Goal: Task Accomplishment & Management: Complete application form

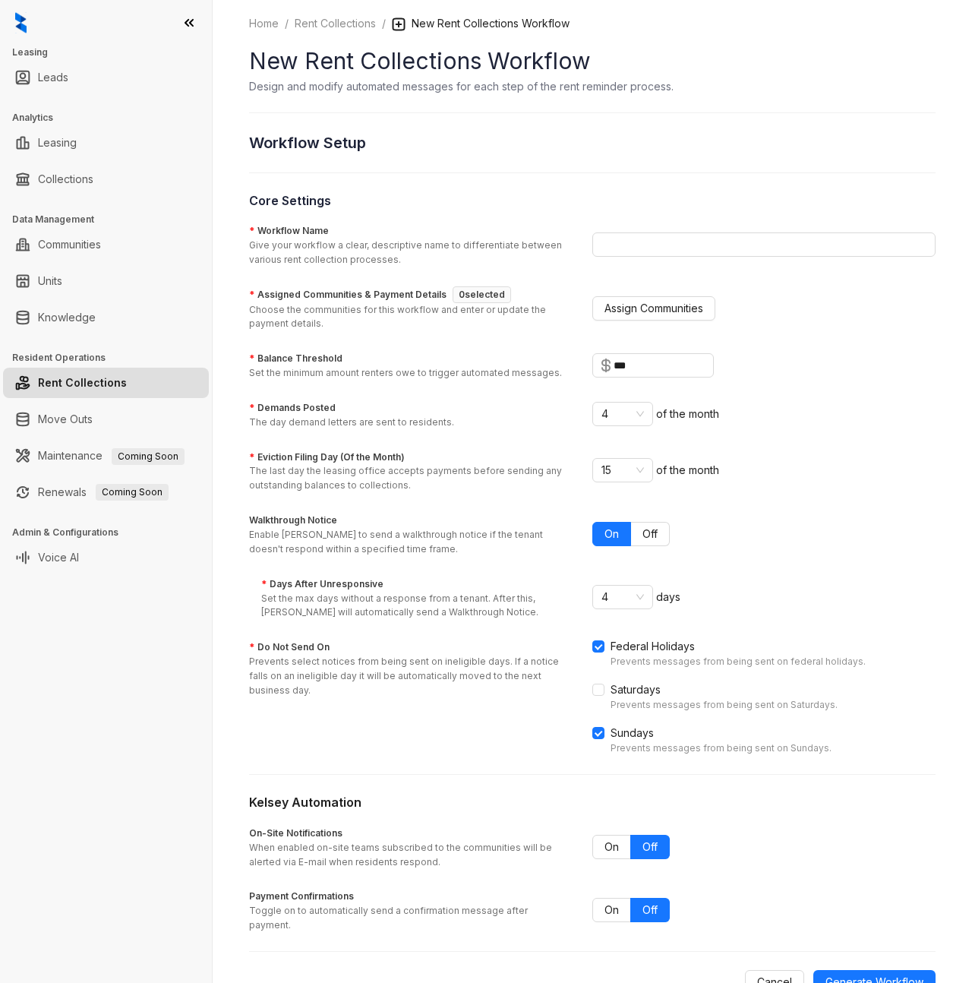
scroll to position [27, 0]
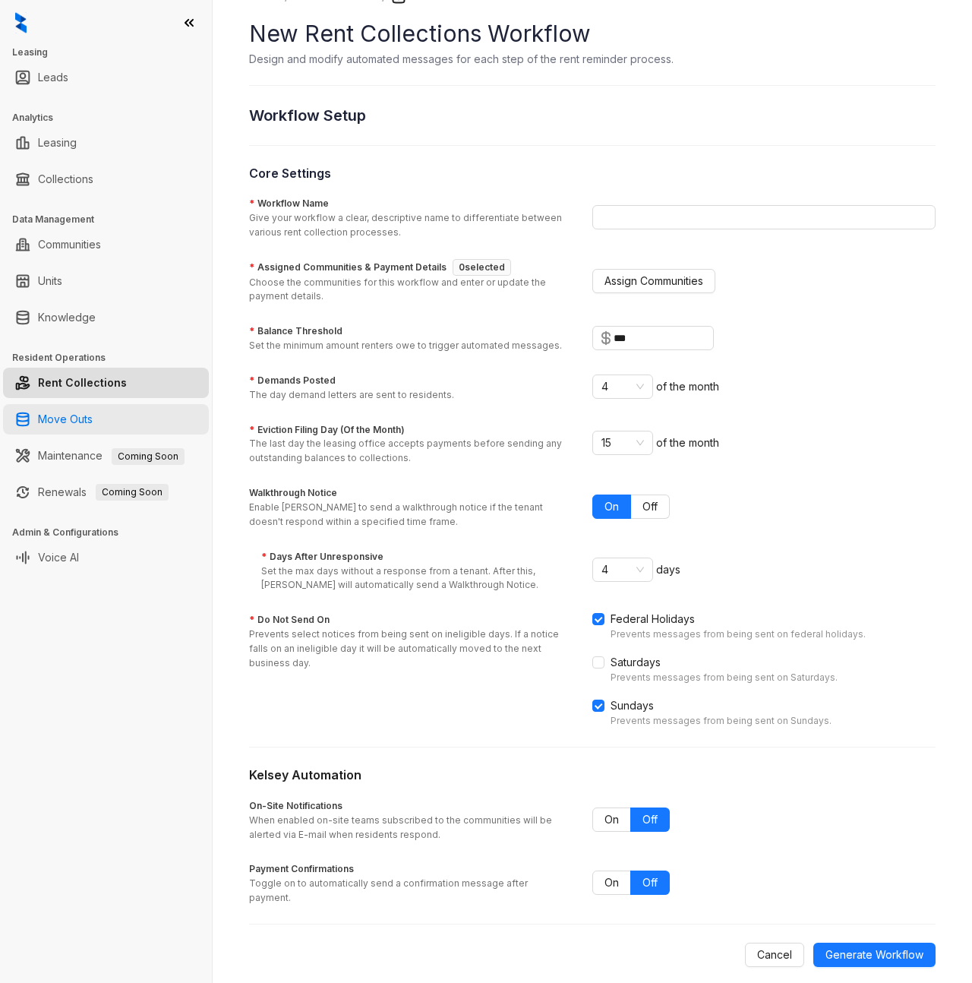
click at [38, 420] on link "Move Outs" at bounding box center [65, 419] width 55 height 30
click at [66, 412] on link "Move Outs" at bounding box center [65, 419] width 55 height 30
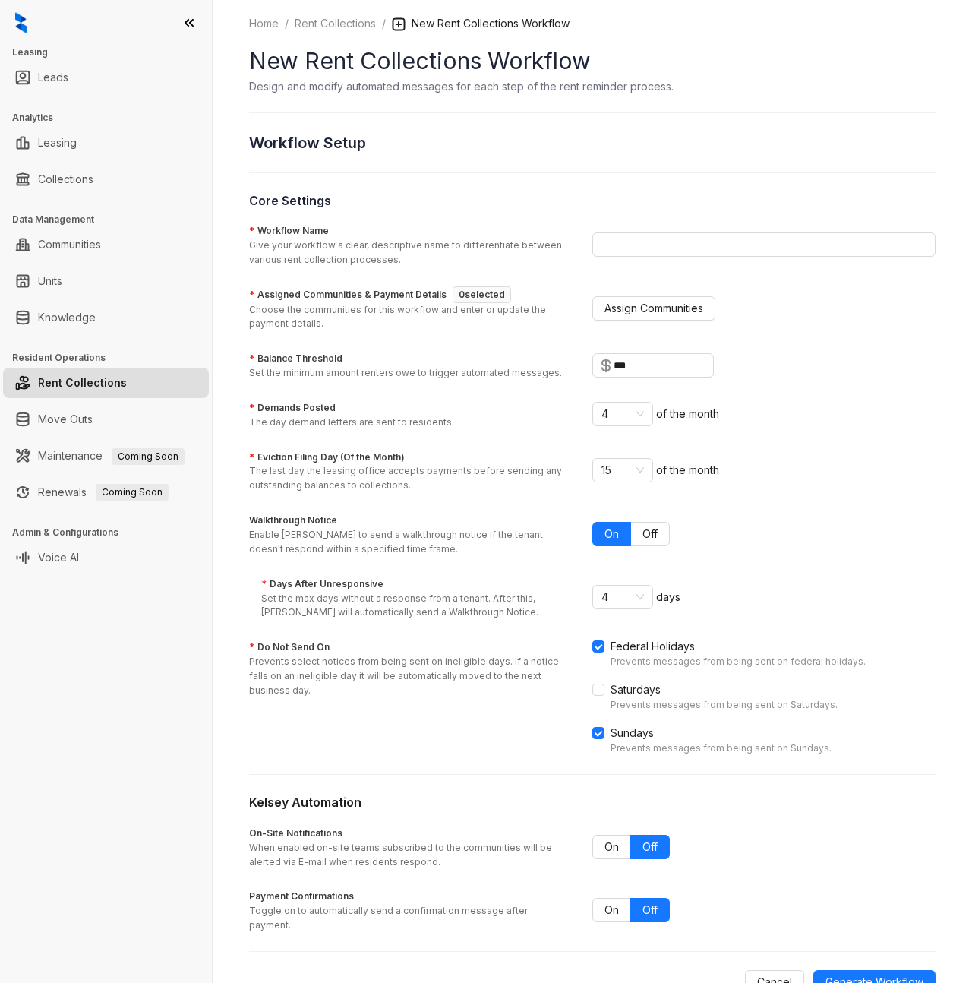
click at [441, 192] on h3 "Core Settings" at bounding box center [592, 200] width 687 height 18
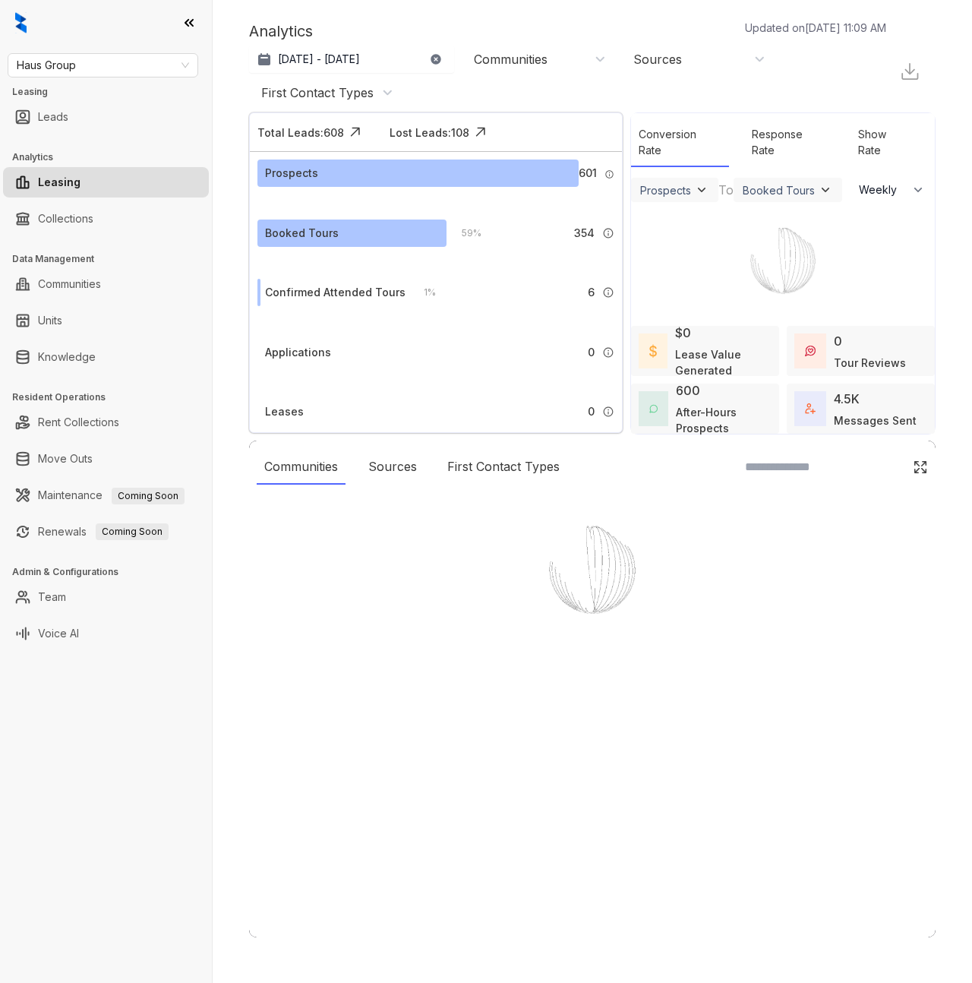
select select "******"
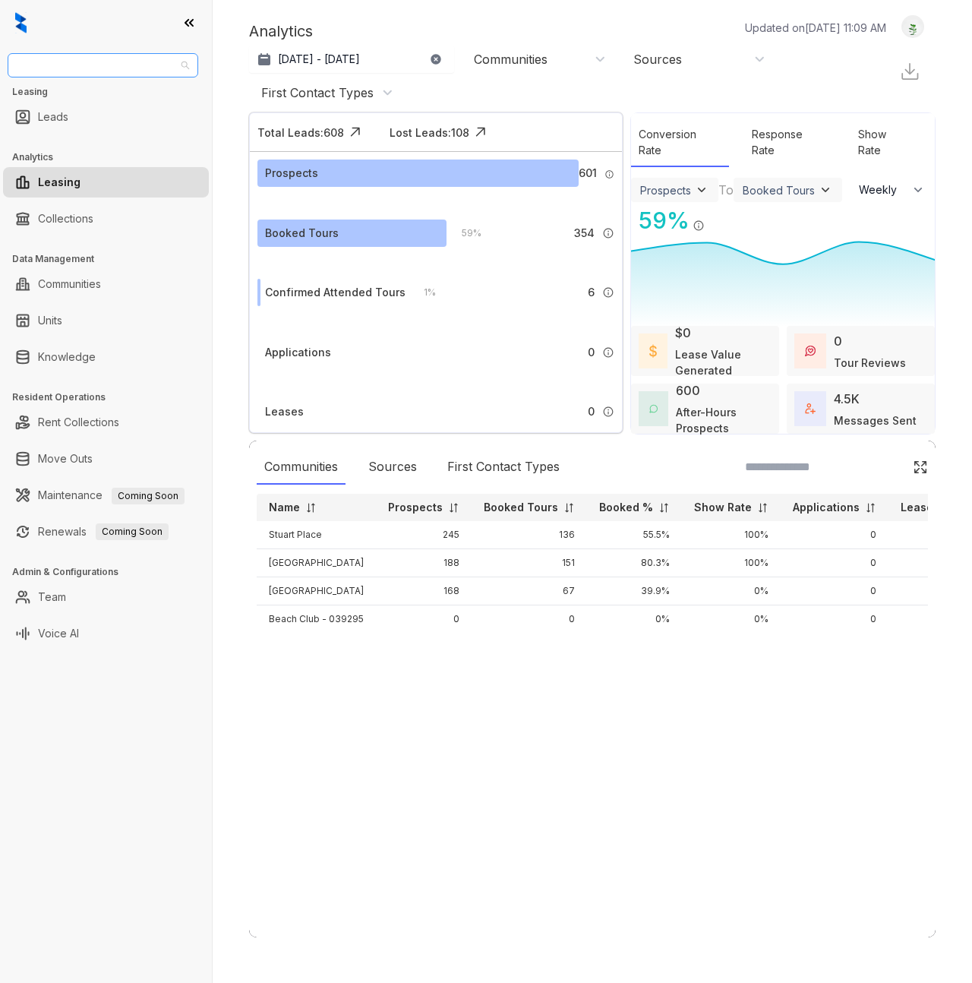
click at [86, 69] on span "Haus Group" at bounding box center [103, 65] width 172 height 23
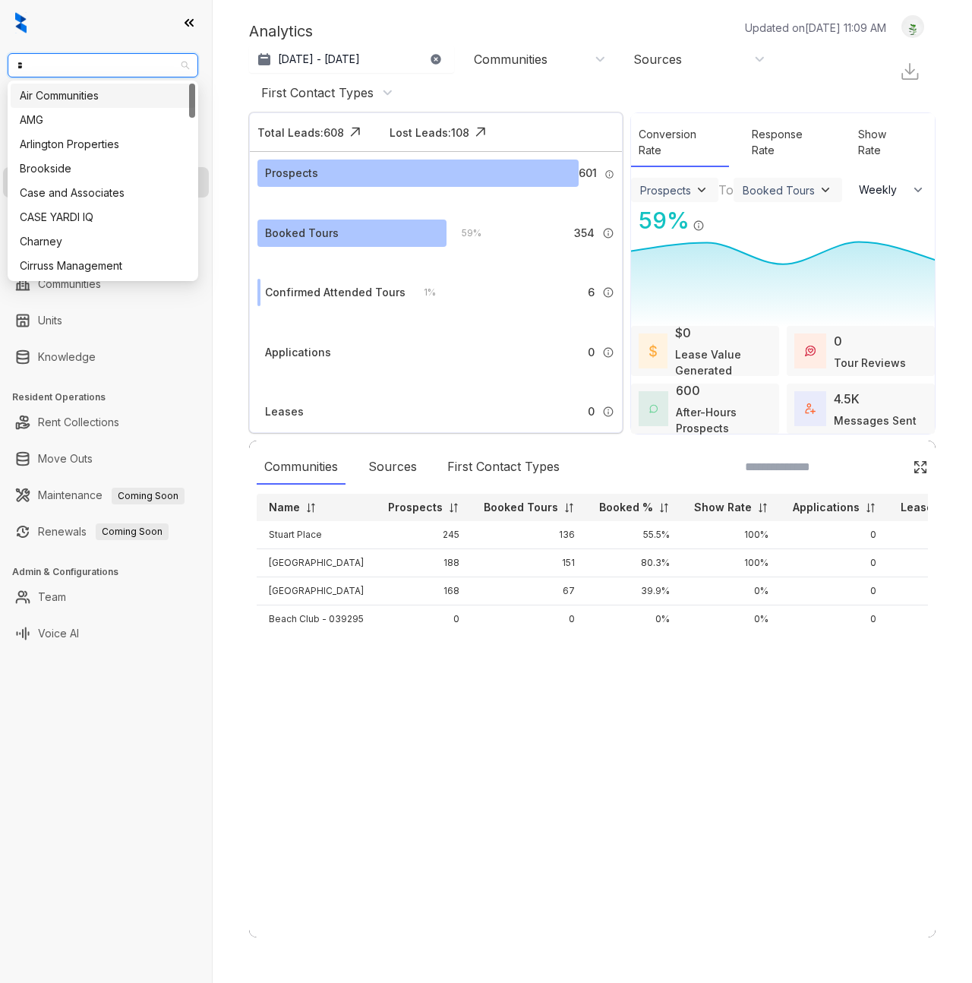
type input "**"
click at [64, 95] on div "Case and Associates" at bounding box center [103, 95] width 166 height 17
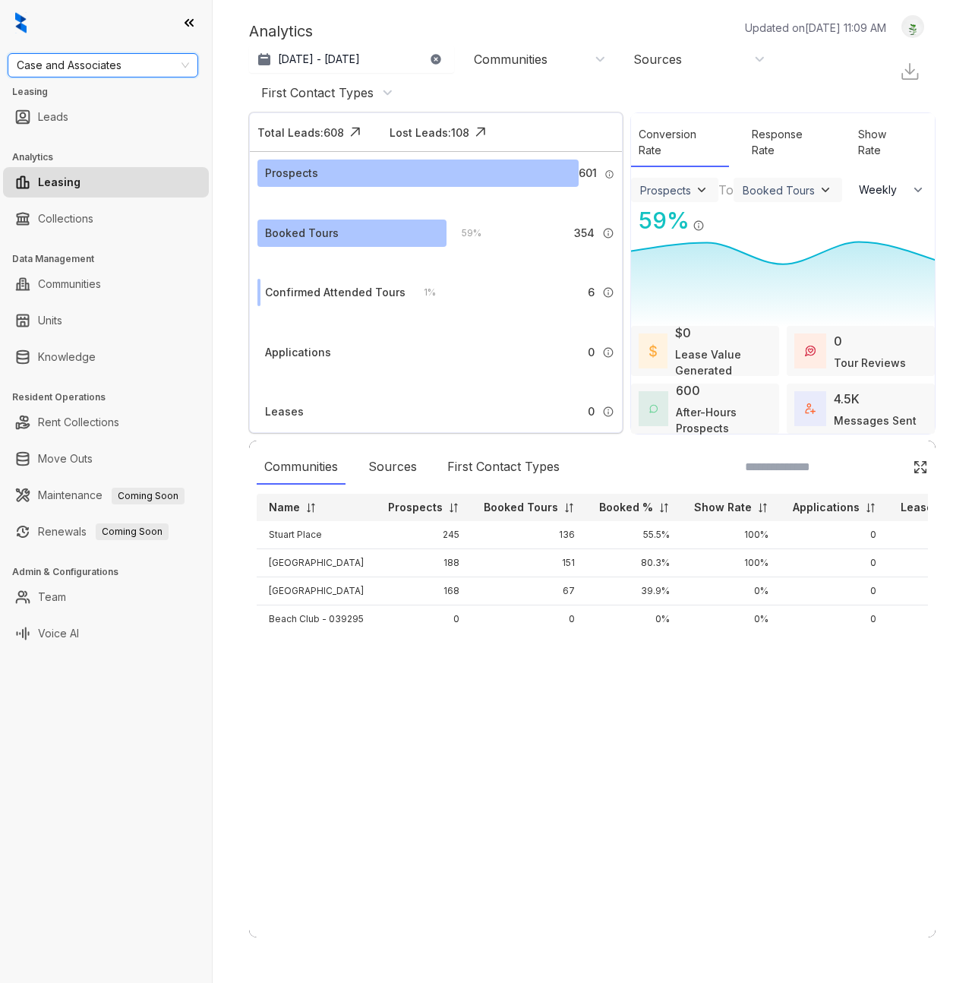
click at [229, 460] on div "Analytics Updated on Aug 28, 2025, 11:09 AM Jul 28, 2025 - Aug 27, 2025 Today L…" at bounding box center [593, 491] width 760 height 983
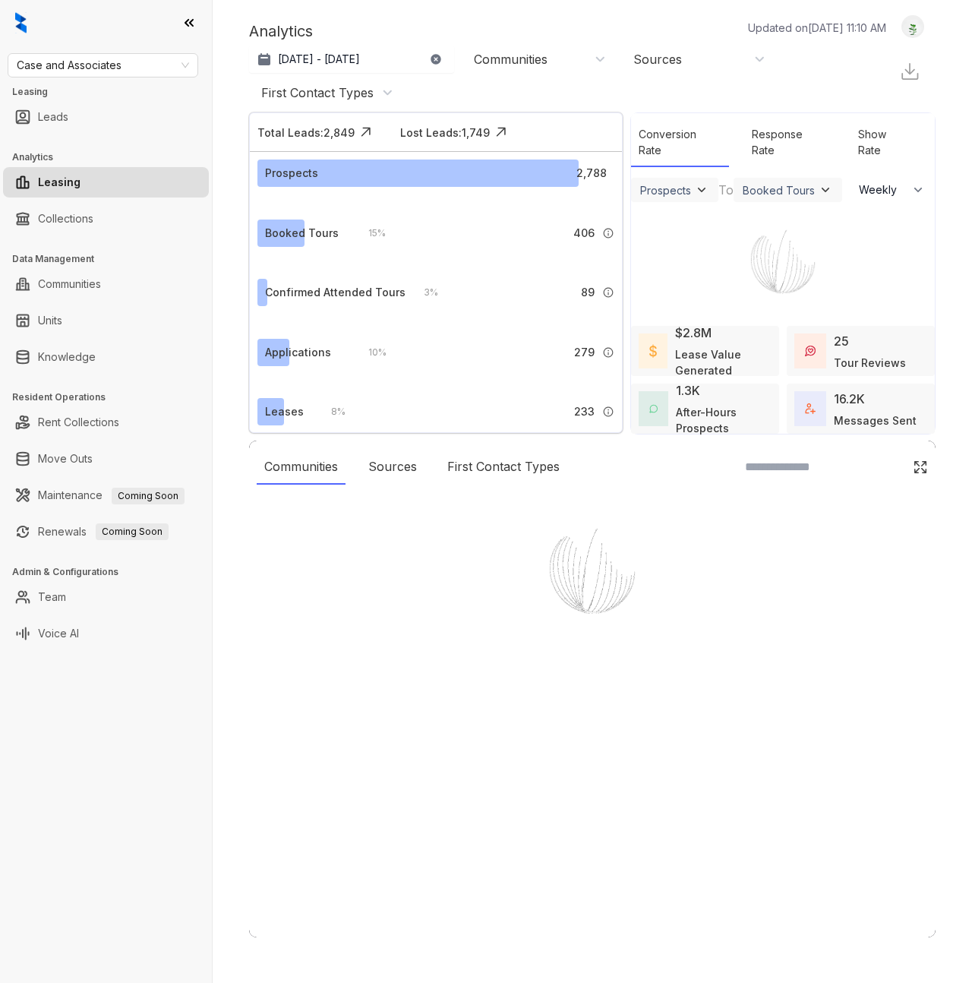
select select "******"
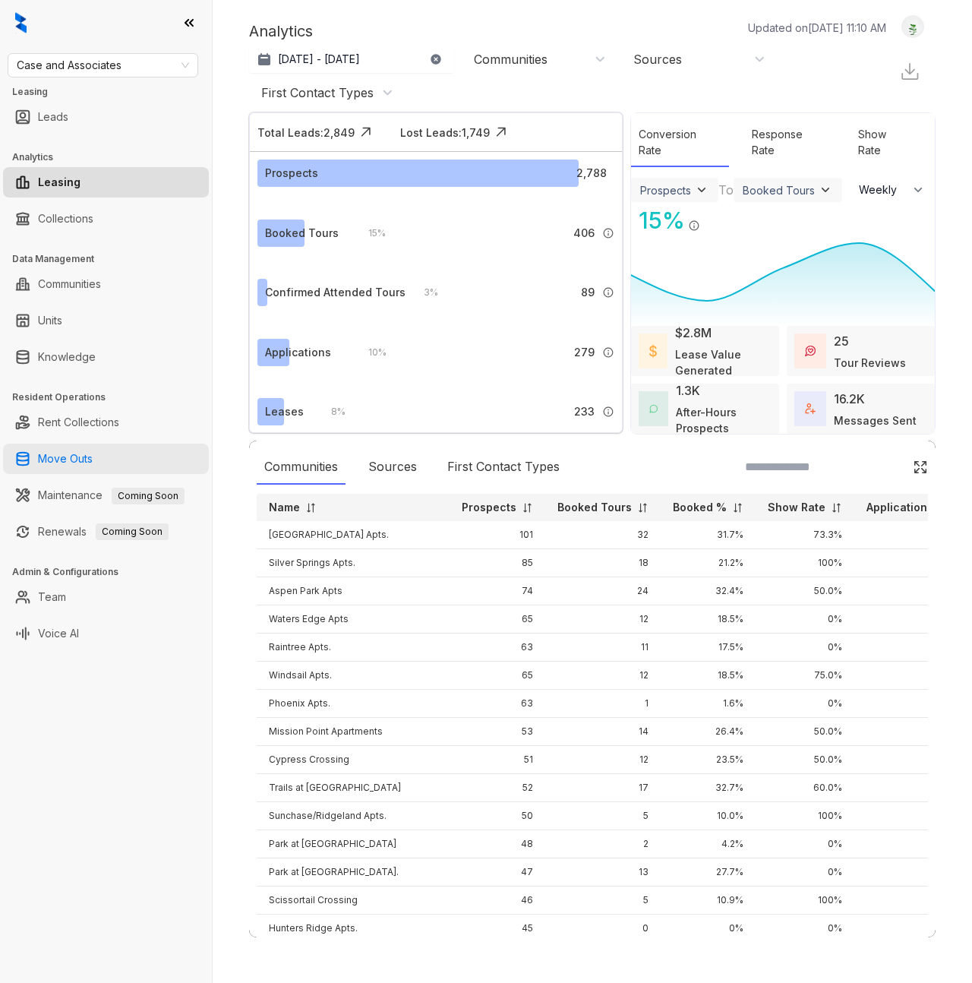
click at [80, 461] on link "Move Outs" at bounding box center [65, 459] width 55 height 30
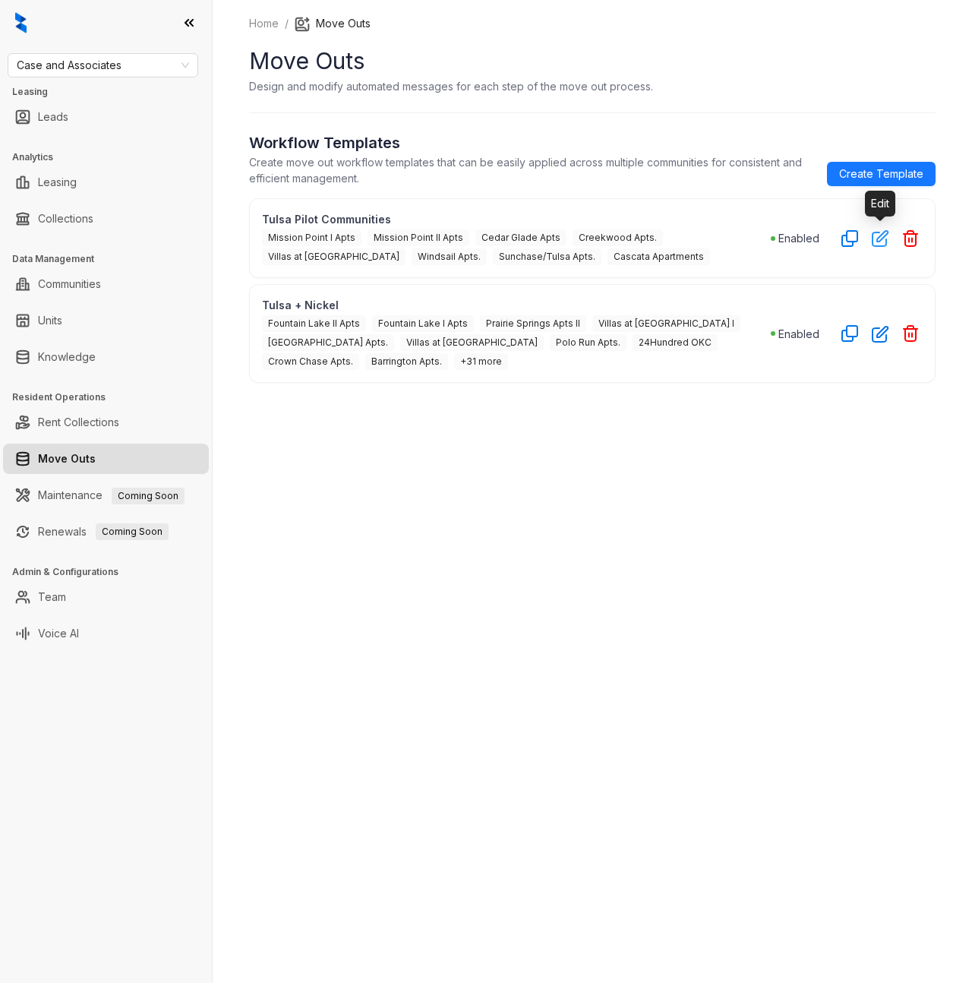
click at [881, 248] on button "button" at bounding box center [880, 238] width 24 height 24
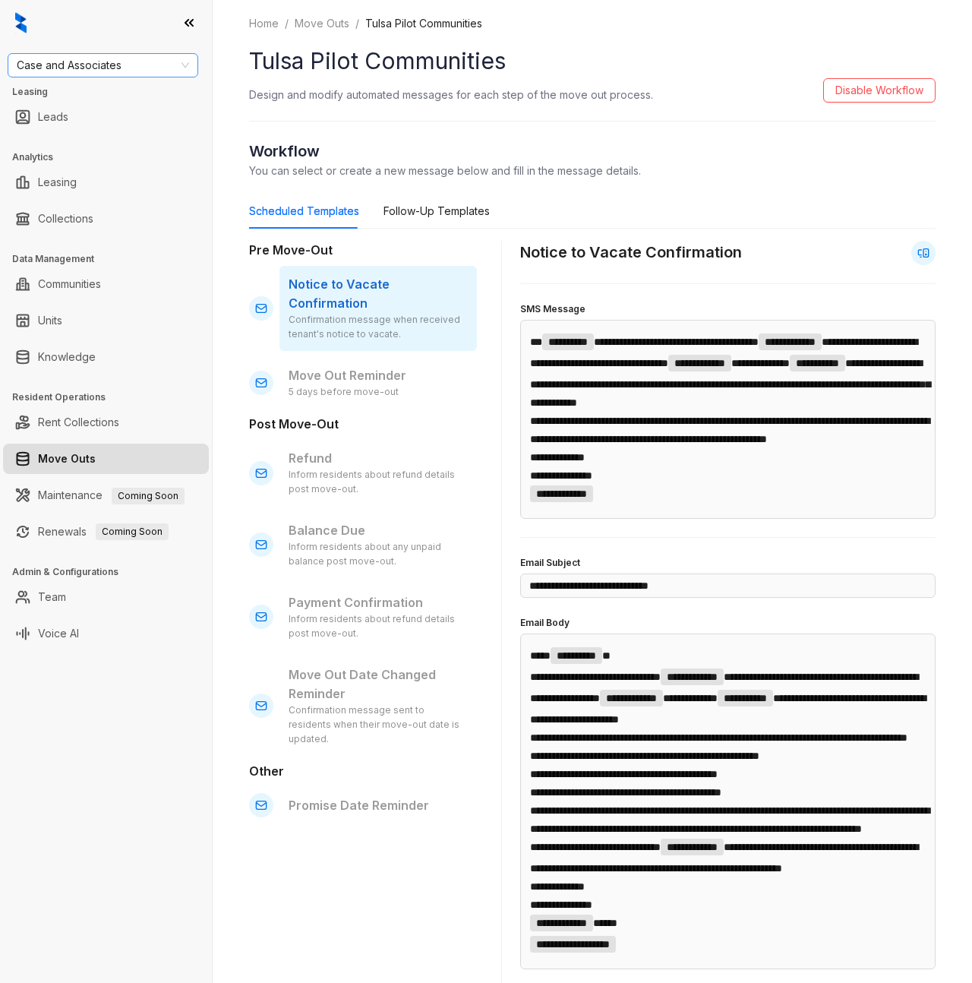
click at [83, 57] on span "Case and Associates" at bounding box center [103, 65] width 172 height 23
type input "***"
click at [87, 92] on div "Haus Group" at bounding box center [103, 95] width 166 height 17
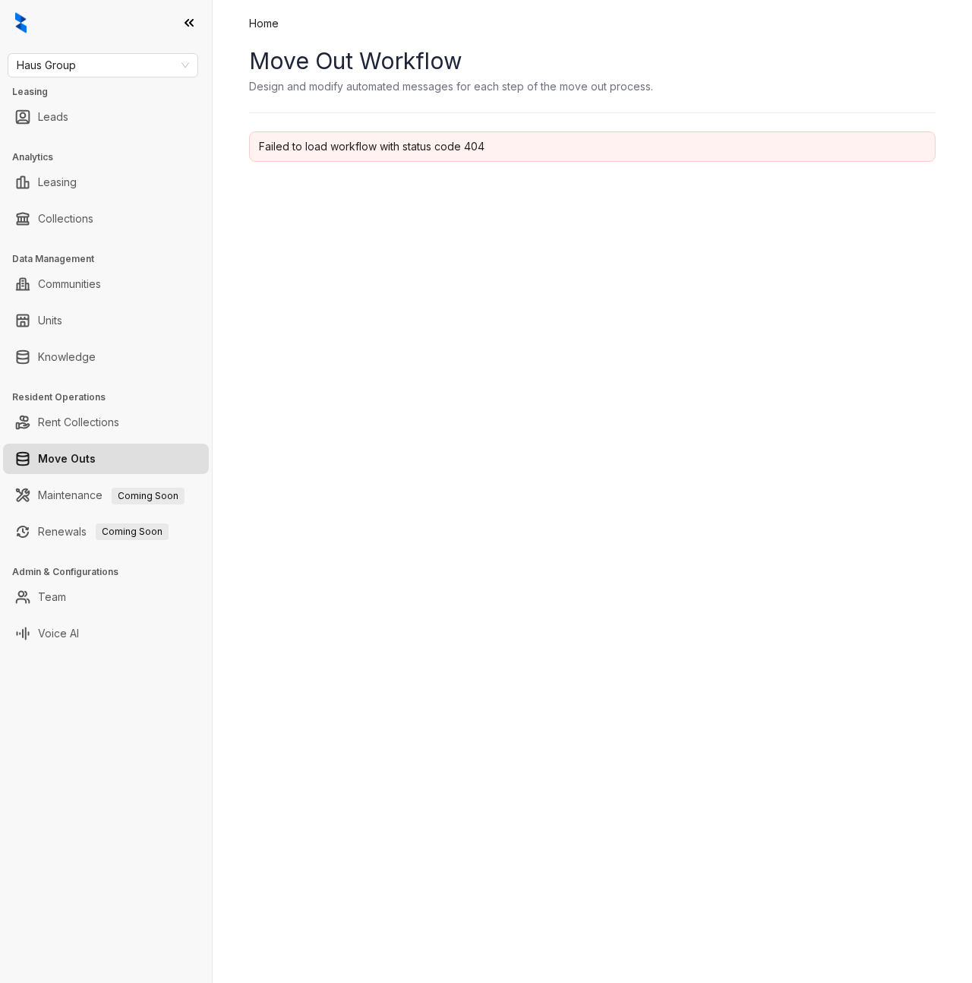
click at [72, 439] on ul "Rent Collections" at bounding box center [106, 422] width 212 height 36
click at [60, 460] on link "Move Outs" at bounding box center [67, 459] width 58 height 30
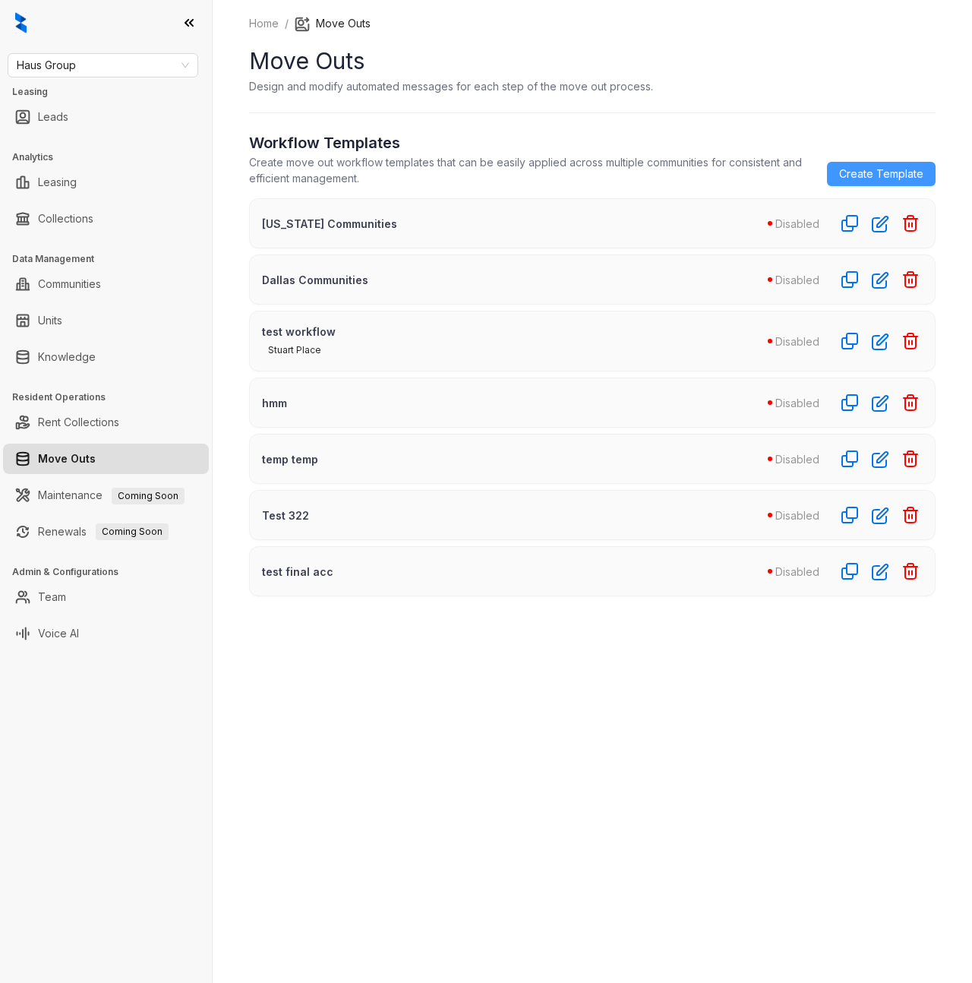
click at [878, 166] on span "Create Template" at bounding box center [881, 174] width 84 height 17
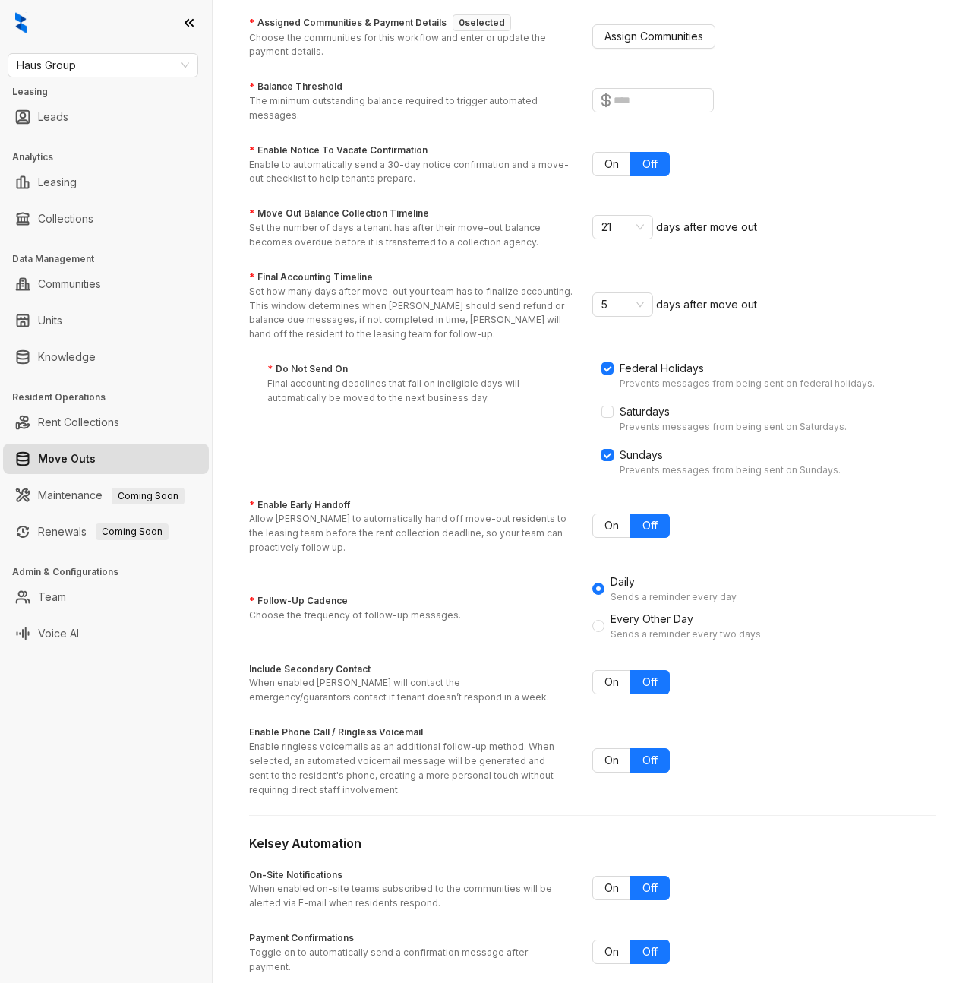
scroll to position [262, 0]
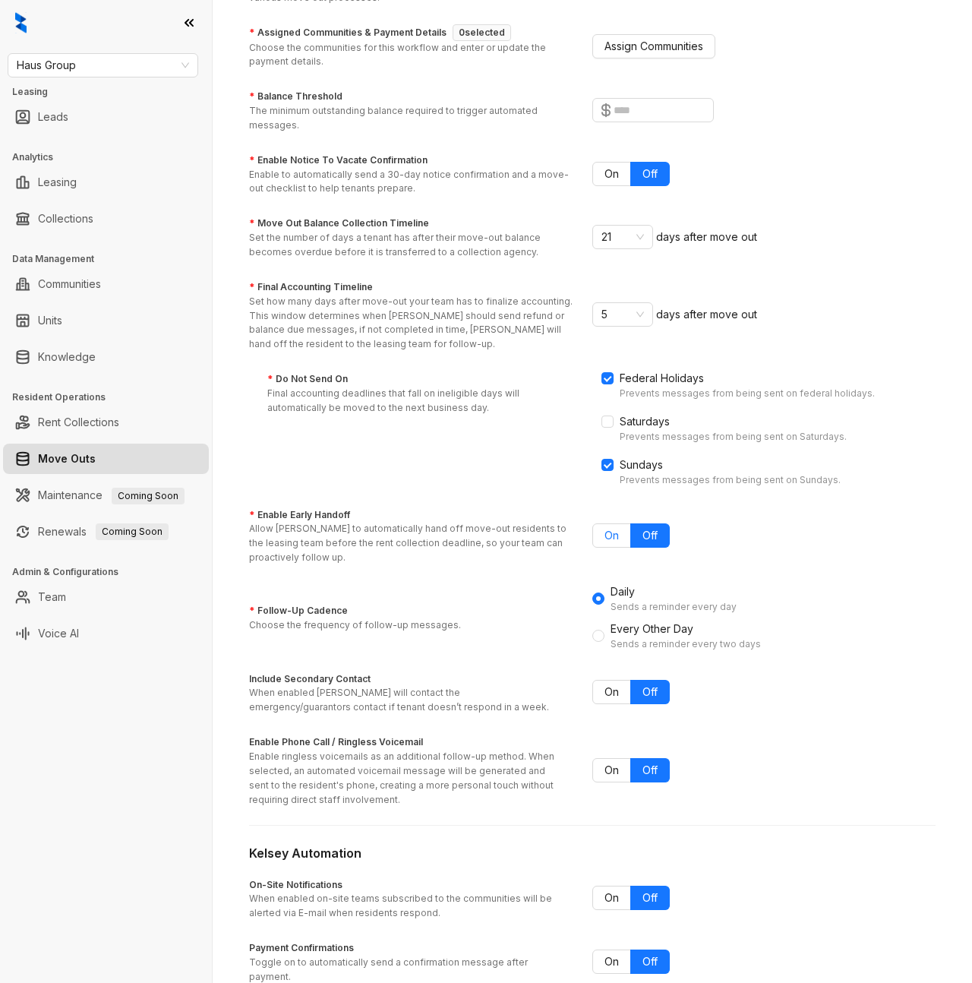
click at [607, 537] on span "On" at bounding box center [612, 535] width 14 height 13
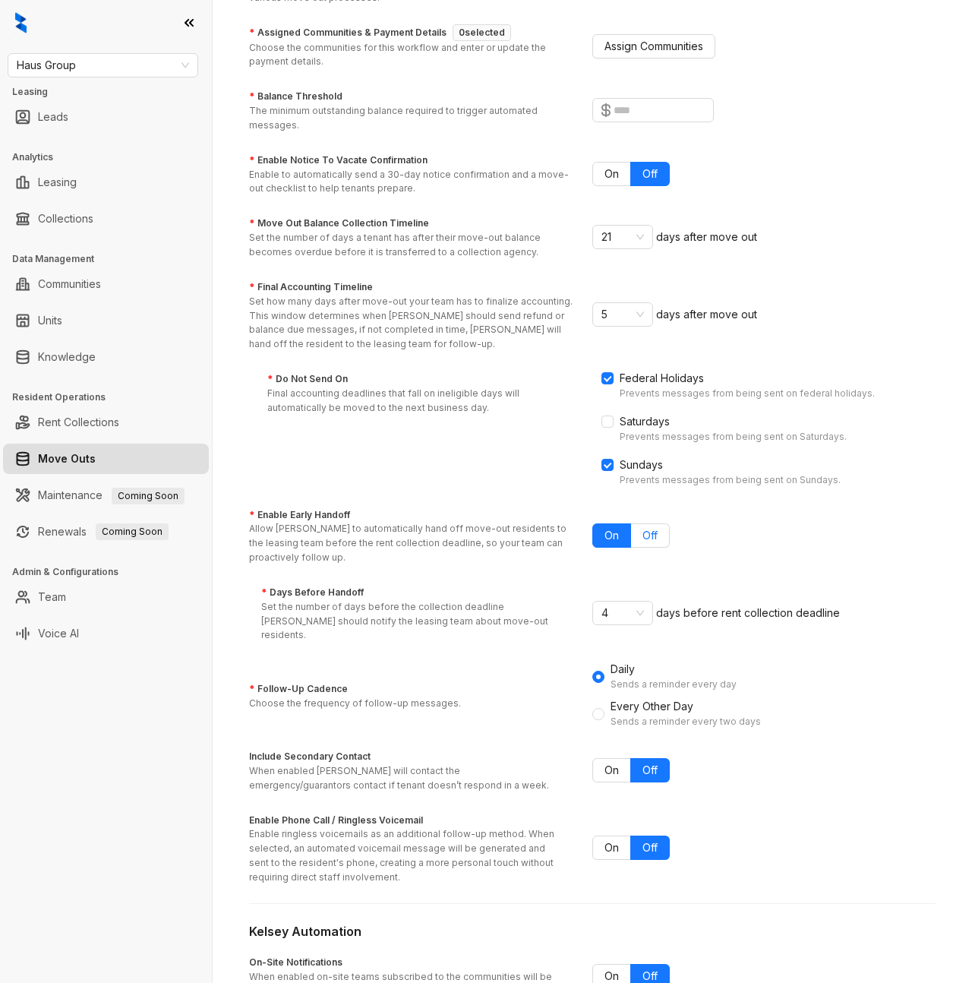
click at [644, 531] on span "Off" at bounding box center [650, 535] width 15 height 13
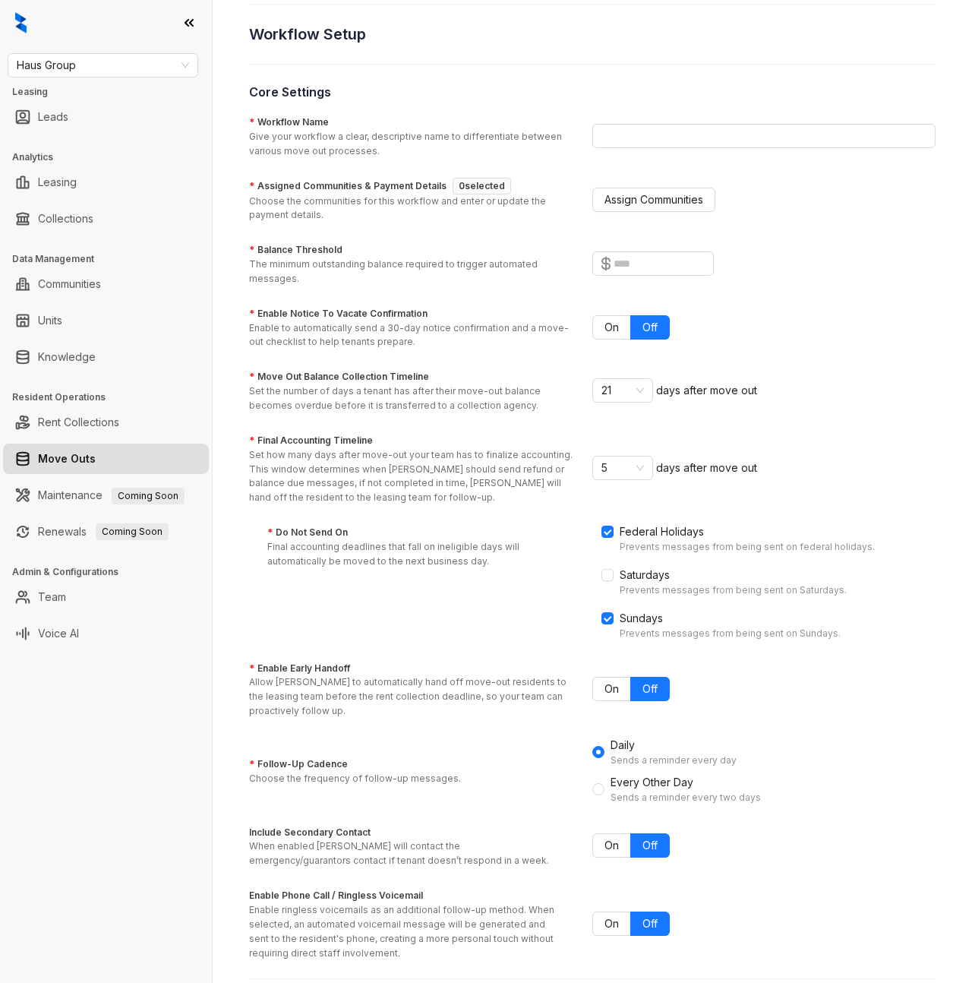
scroll to position [99, 0]
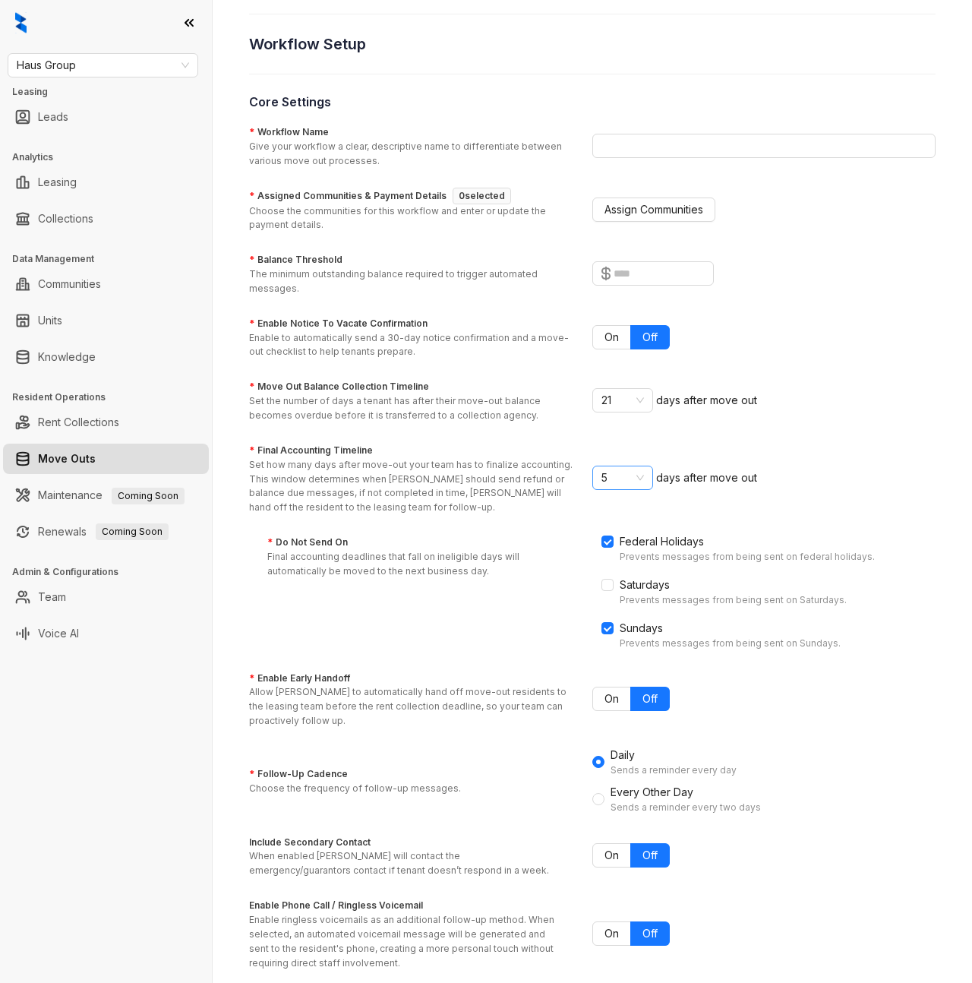
click at [634, 477] on span "5" at bounding box center [623, 477] width 43 height 23
click at [440, 483] on p "Set how many days after move-out your team has to finalize accounting. This win…" at bounding box center [411, 486] width 325 height 57
click at [602, 483] on input "* Final Accounting Timeline Set how many days after move-out your team has to f…" at bounding box center [616, 477] width 29 height 23
